Goal: Information Seeking & Learning: Learn about a topic

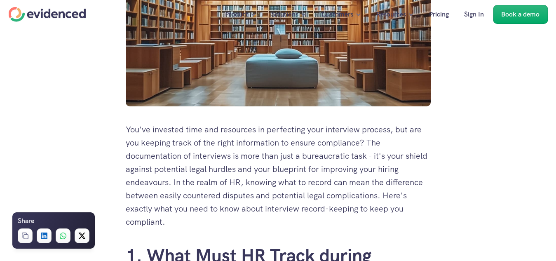
scroll to position [339, 0]
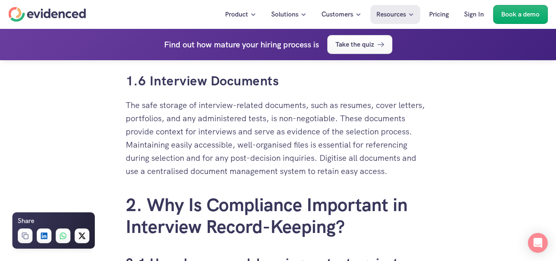
scroll to position [1440, 0]
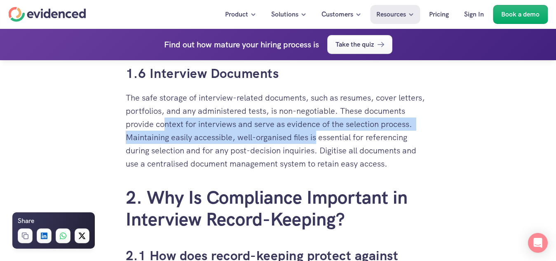
drag, startPoint x: 166, startPoint y: 126, endPoint x: 318, endPoint y: 133, distance: 152.1
click at [318, 133] on p "The safe storage of interview-related documents, such as resumes, cover letters…" at bounding box center [278, 130] width 305 height 79
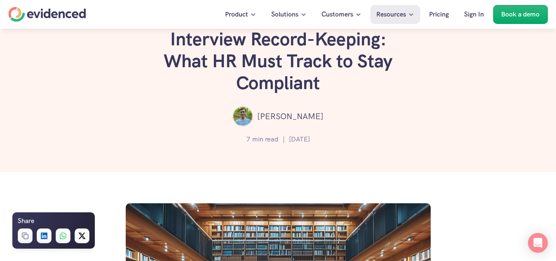
scroll to position [0, 0]
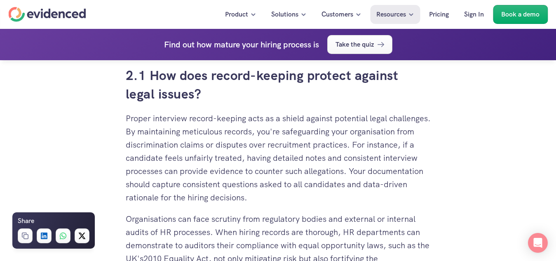
scroll to position [1634, 0]
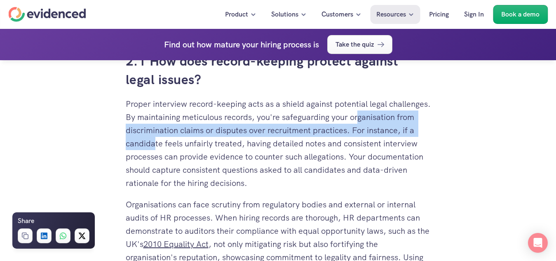
drag, startPoint x: 132, startPoint y: 133, endPoint x: 223, endPoint y: 147, distance: 92.2
click at [223, 147] on p "Proper interview record-keeping acts as a shield against potential legal challe…" at bounding box center [278, 143] width 305 height 92
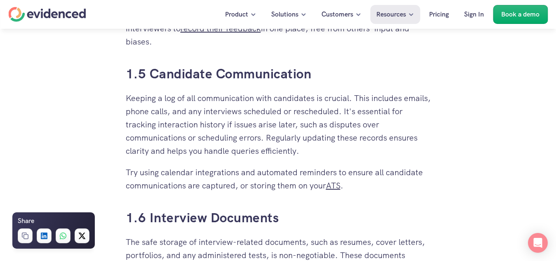
scroll to position [1267, 0]
